Goal: Find specific page/section: Find specific page/section

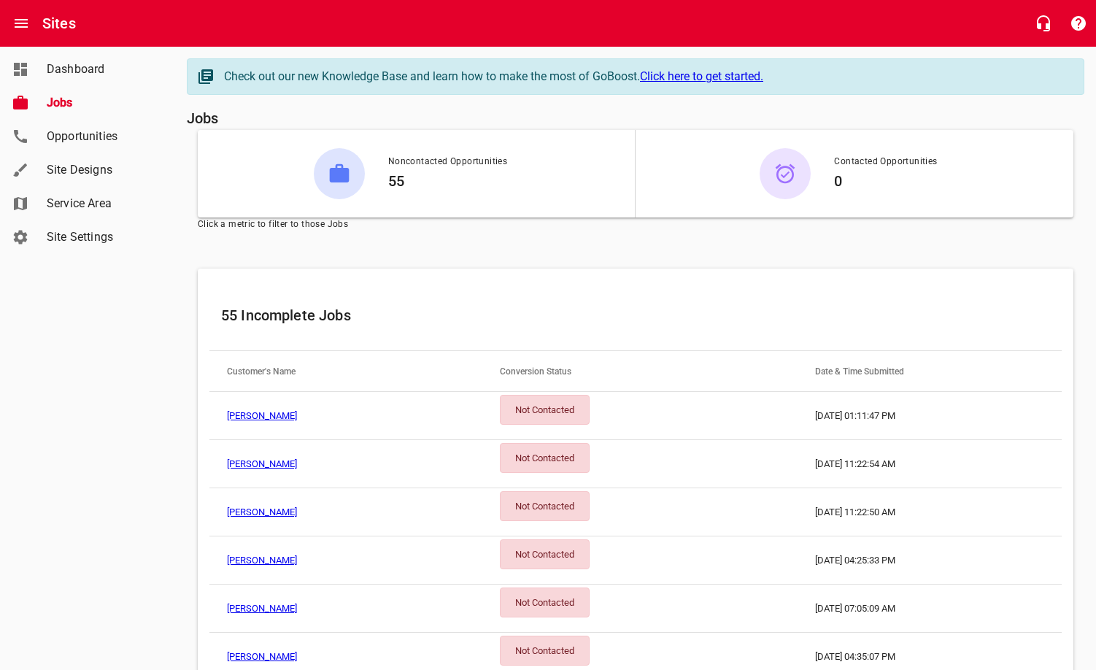
scroll to position [298, 0]
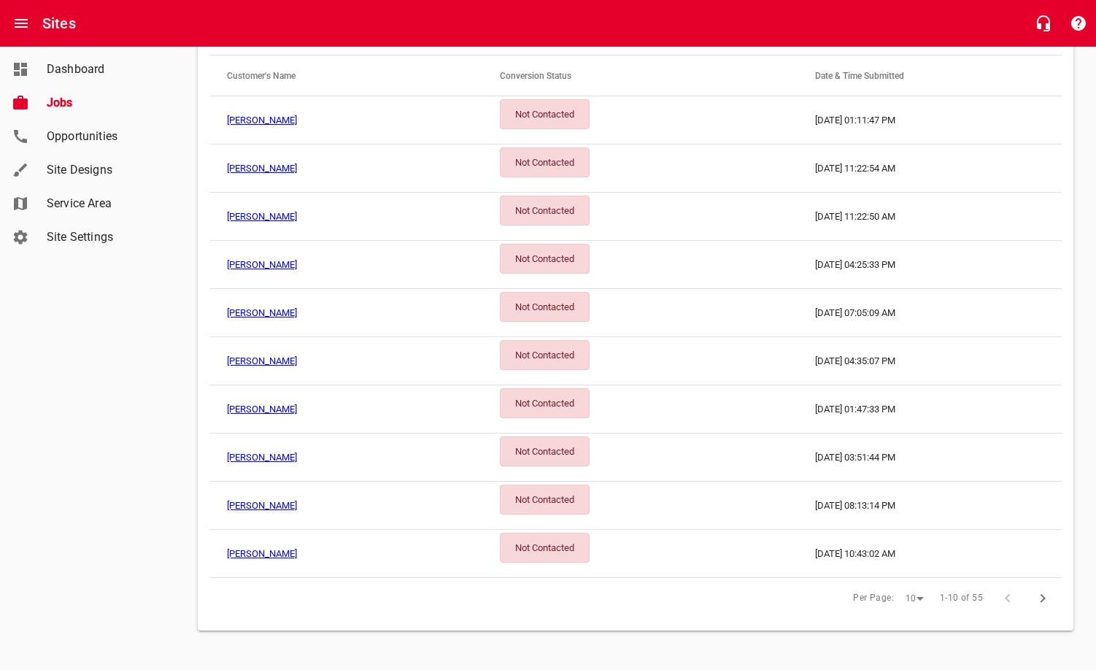
click at [1042, 597] on icon "button" at bounding box center [1042, 598] width 5 height 9
click at [259, 549] on link "[PERSON_NAME]" at bounding box center [262, 553] width 70 height 11
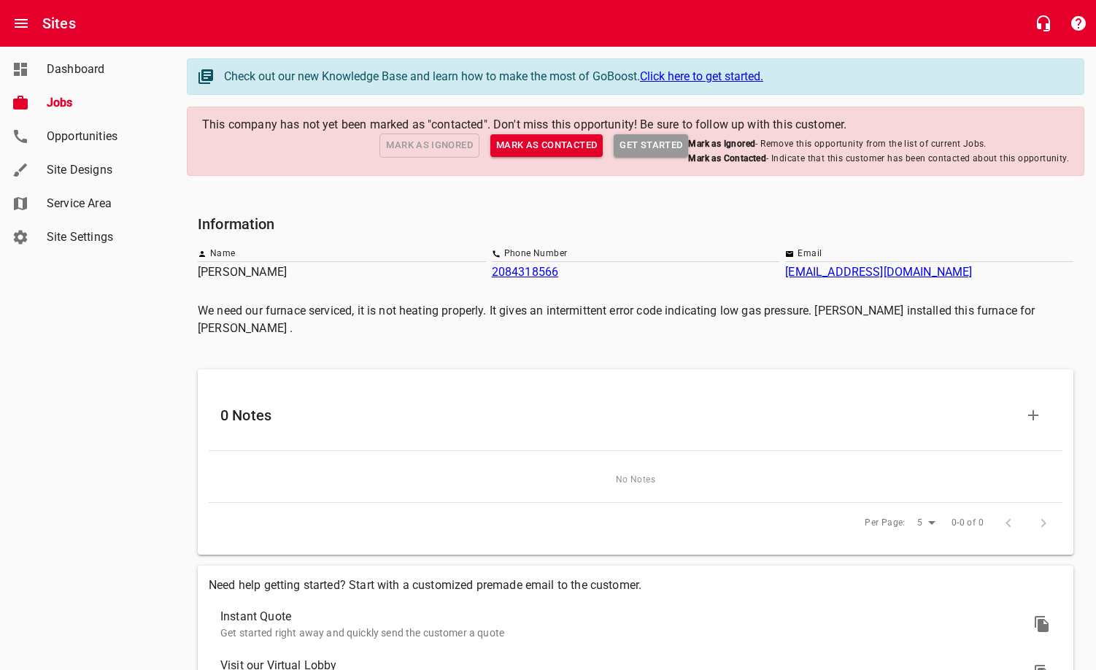
scroll to position [170, 0]
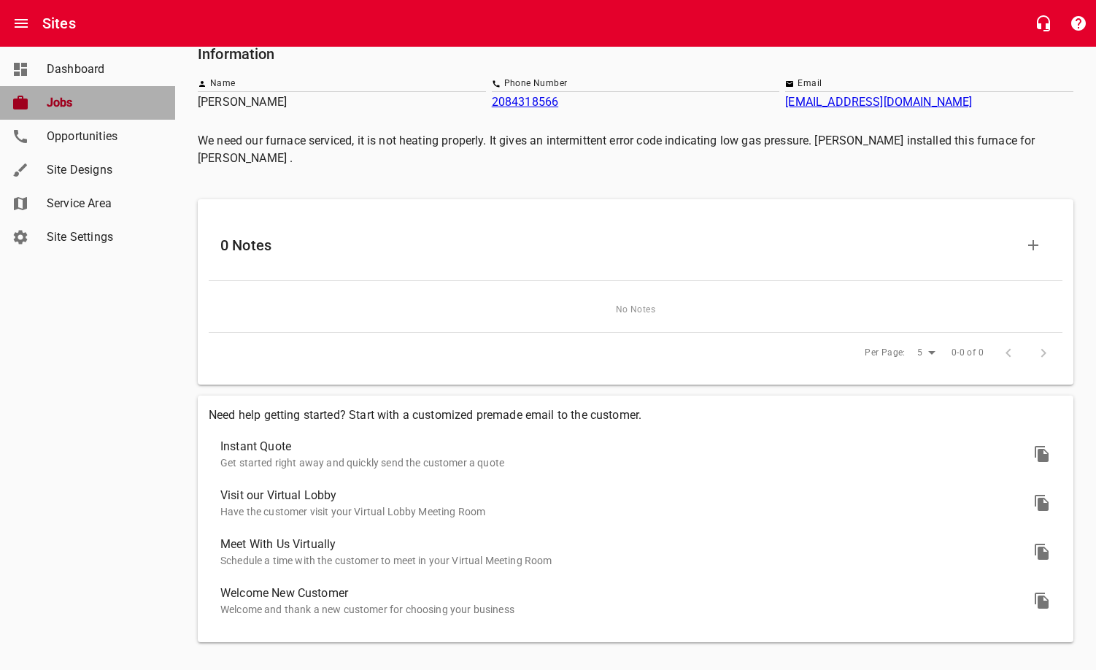
click at [90, 106] on span "Jobs" at bounding box center [102, 103] width 111 height 18
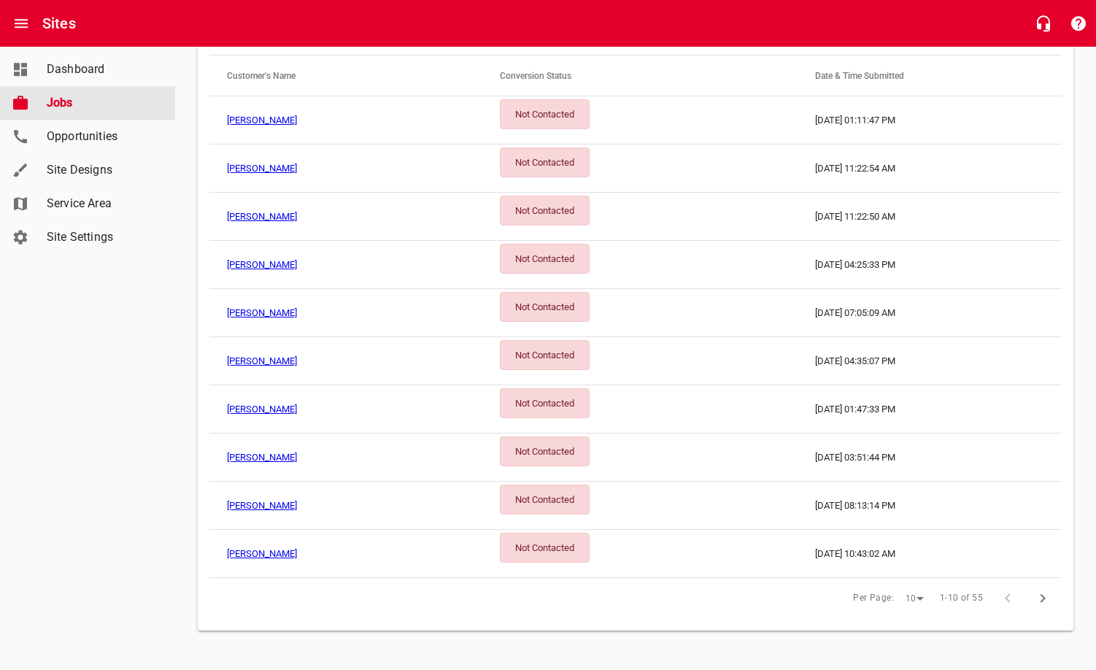
scroll to position [298, 0]
click at [1045, 599] on icon "button" at bounding box center [1043, 598] width 18 height 18
click at [1048, 593] on icon "button" at bounding box center [1043, 598] width 18 height 18
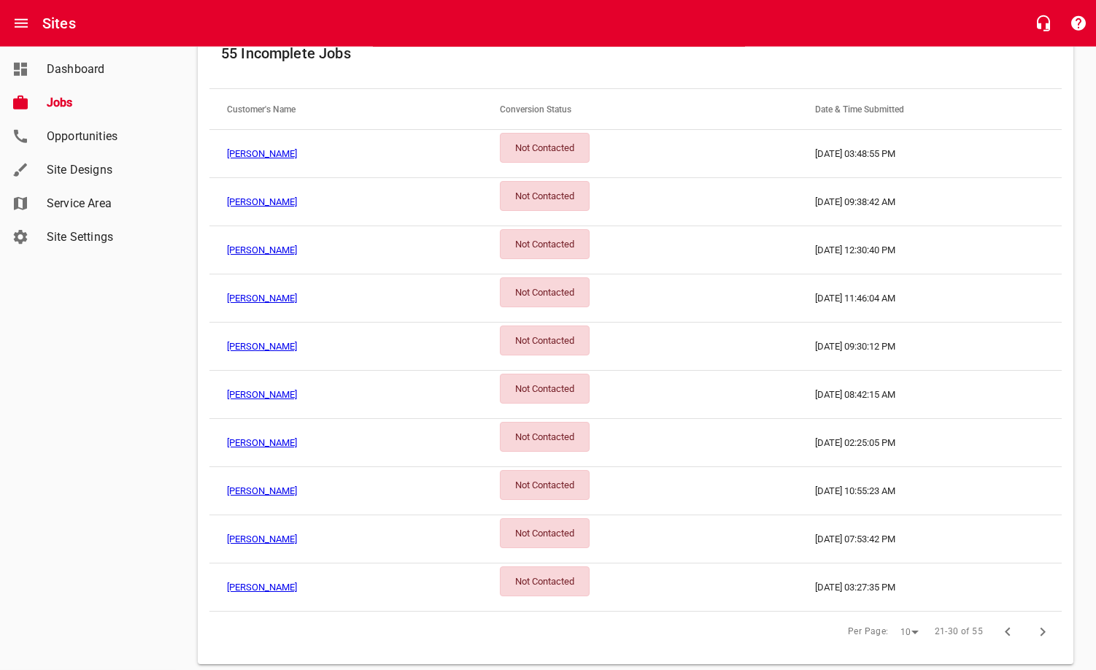
scroll to position [224, 0]
